Goal: Task Accomplishment & Management: Manage account settings

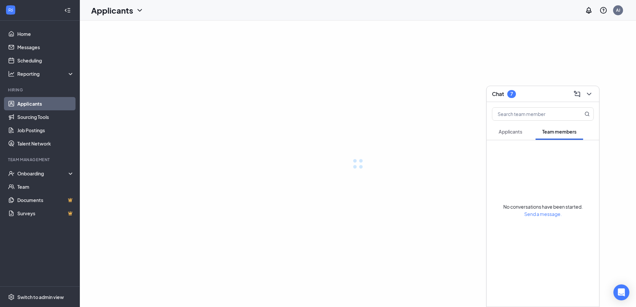
click at [512, 134] on span "Applicants" at bounding box center [510, 132] width 24 height 6
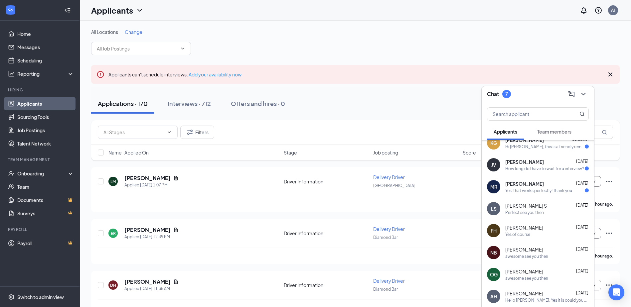
scroll to position [233, 0]
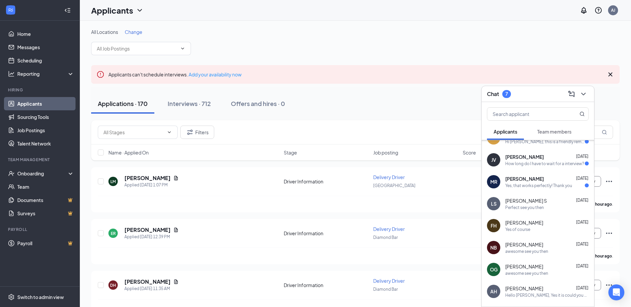
click at [531, 179] on div "[PERSON_NAME] [DATE]" at bounding box center [546, 179] width 83 height 7
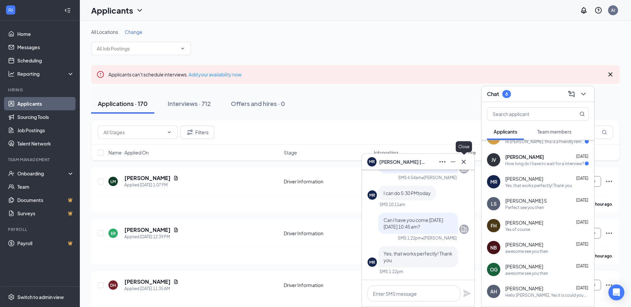
click at [466, 162] on icon "Cross" at bounding box center [463, 162] width 8 height 8
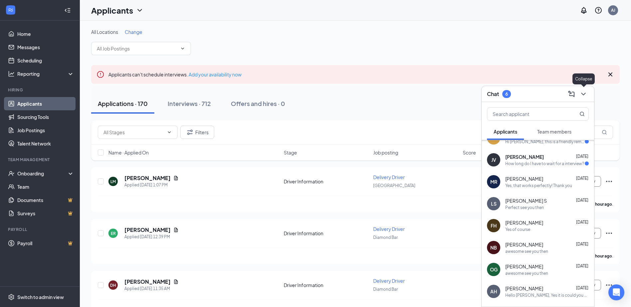
click at [582, 94] on icon "ChevronDown" at bounding box center [583, 94] width 4 height 3
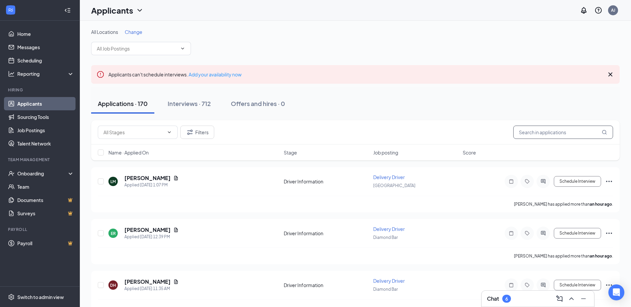
scroll to position [0, 0]
click at [553, 135] on input "text" at bounding box center [563, 132] width 100 height 13
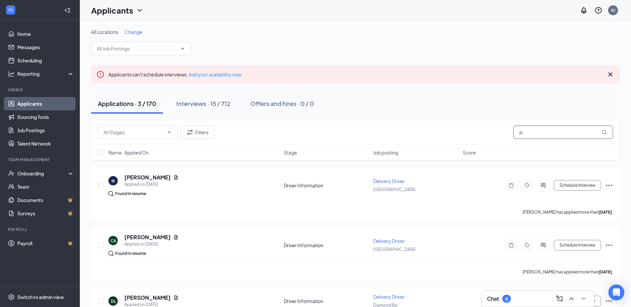
type input "a"
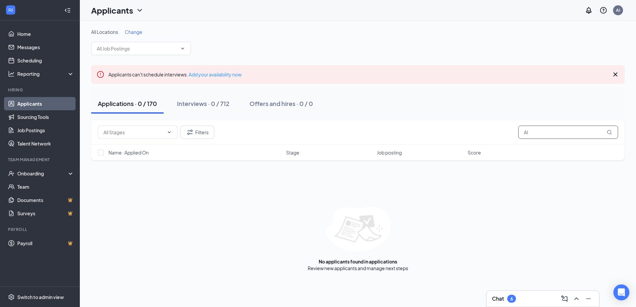
type input "A"
type input "[PERSON_NAME]"
click at [206, 102] on div "Interviews · 1 / 712" at bounding box center [202, 103] width 51 height 8
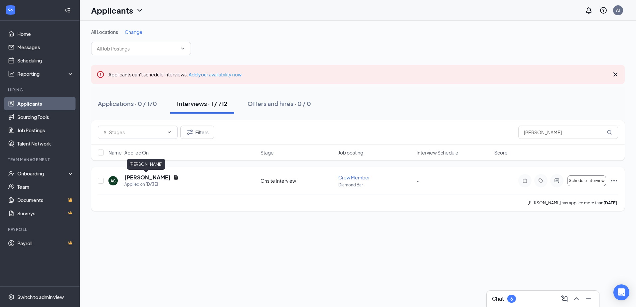
click at [153, 178] on h5 "[PERSON_NAME]" at bounding box center [147, 177] width 46 height 7
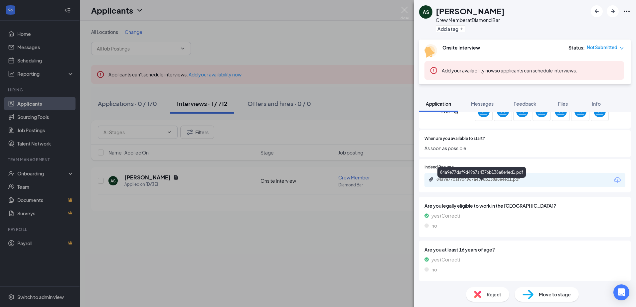
scroll to position [208, 0]
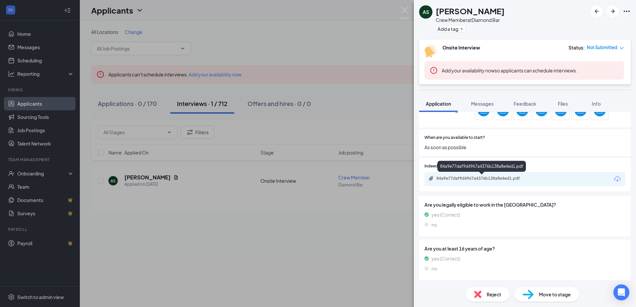
click at [473, 175] on div "84a9e77daf9d4967a4376b138a8e4ed1.pdf" at bounding box center [524, 179] width 201 height 14
click at [473, 177] on div "84a9e77daf9d4967a4376b138a8e4ed1.pdf" at bounding box center [482, 178] width 93 height 5
